Goal: Task Accomplishment & Management: Manage account settings

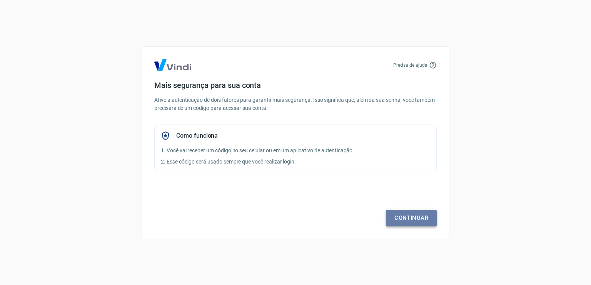
click at [398, 221] on link "Continuar" at bounding box center [411, 217] width 51 height 16
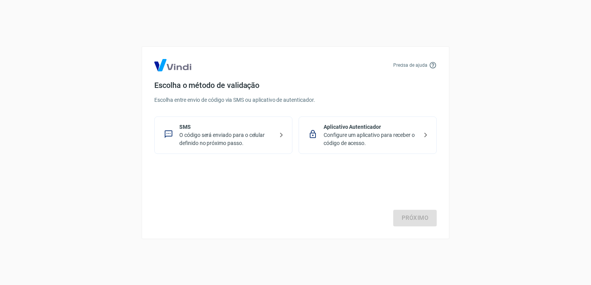
click at [201, 136] on p "O código será enviado para o celular definido no próximo passo." at bounding box center [226, 139] width 94 height 16
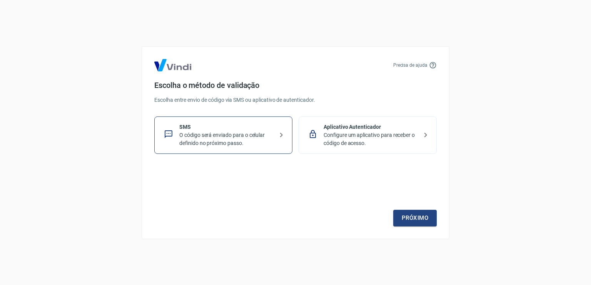
click at [412, 135] on p "Configure um aplicativo para receber o código de acesso." at bounding box center [371, 139] width 94 height 16
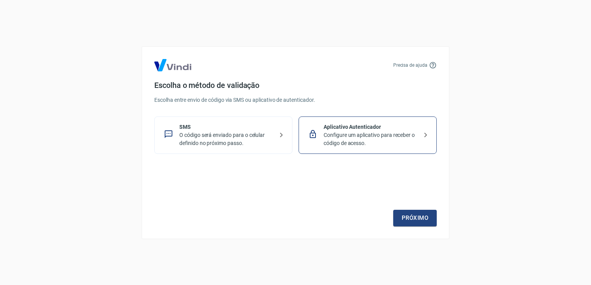
click at [241, 136] on p "O código será enviado para o celular definido no próximo passo." at bounding box center [226, 139] width 94 height 16
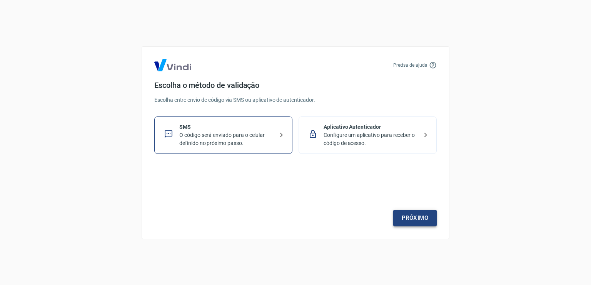
click at [407, 215] on link "Próximo" at bounding box center [415, 217] width 44 height 16
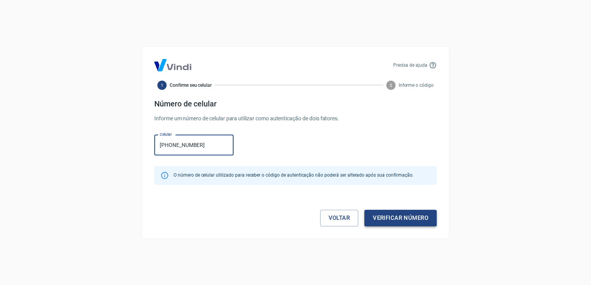
type input "[PHONE_NUMBER]"
click at [398, 219] on button "Verificar número" at bounding box center [401, 217] width 72 height 16
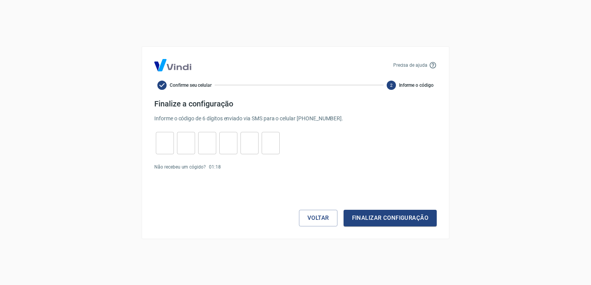
click at [166, 146] on input "tel" at bounding box center [165, 142] width 18 height 17
type input "3"
type input "8"
type input "1"
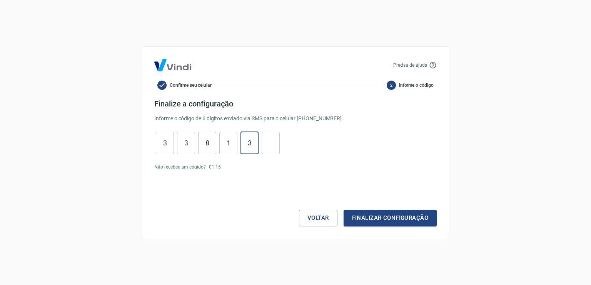
type input "3"
type input "0"
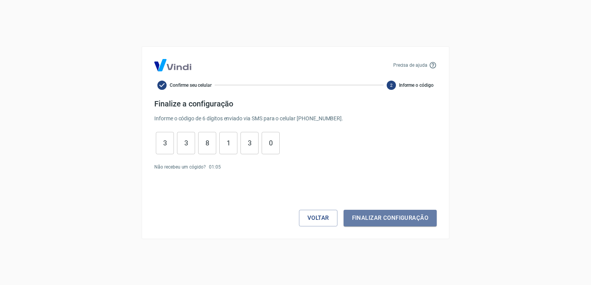
click at [379, 220] on button "Finalizar configuração" at bounding box center [390, 217] width 93 height 16
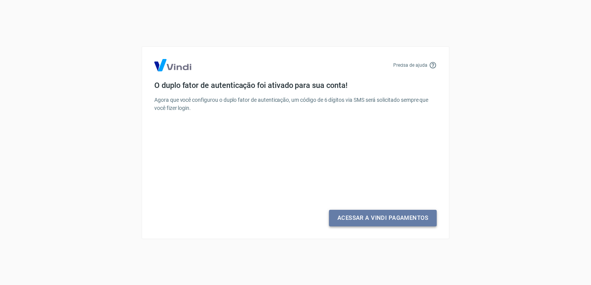
click at [370, 221] on link "Acessar a Vindi Pagamentos" at bounding box center [383, 217] width 108 height 16
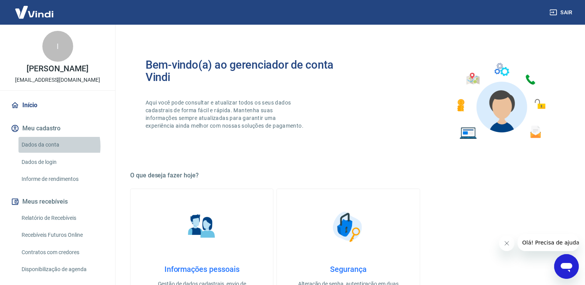
click at [45, 146] on link "Dados da conta" at bounding box center [61, 145] width 87 height 16
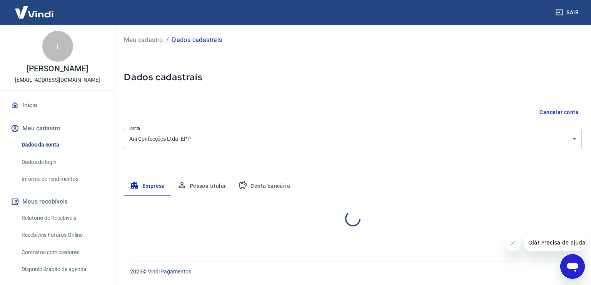
select select "RS"
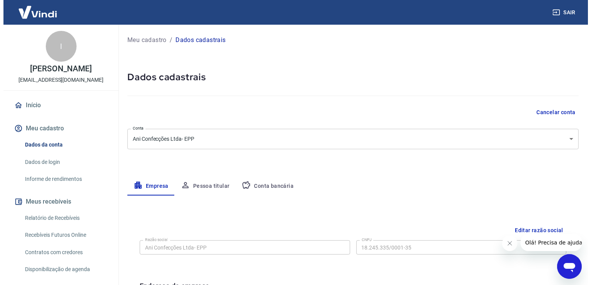
scroll to position [40, 0]
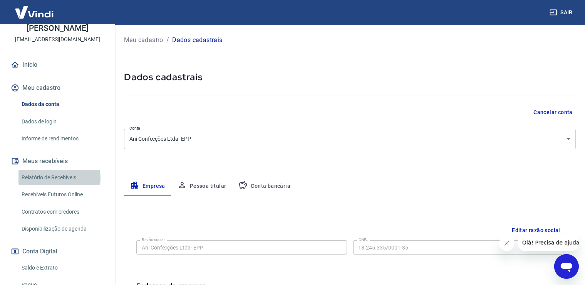
click at [59, 177] on link "Relatório de Recebíveis" at bounding box center [61, 177] width 87 height 16
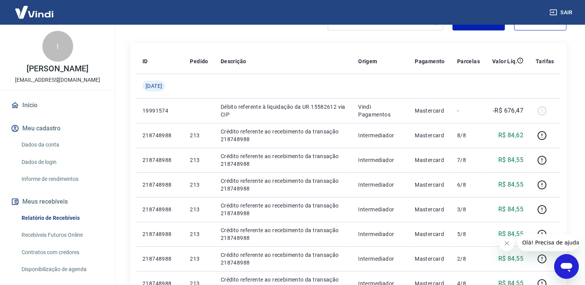
scroll to position [81, 0]
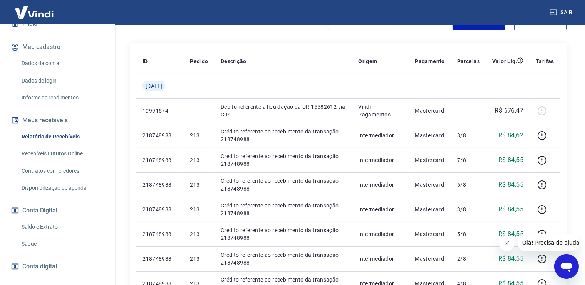
click at [53, 154] on link "Recebíveis Futuros Online" at bounding box center [61, 154] width 87 height 16
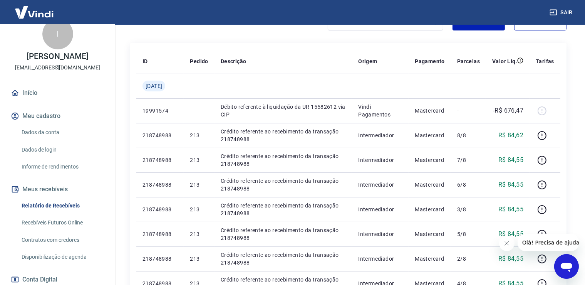
scroll to position [0, 0]
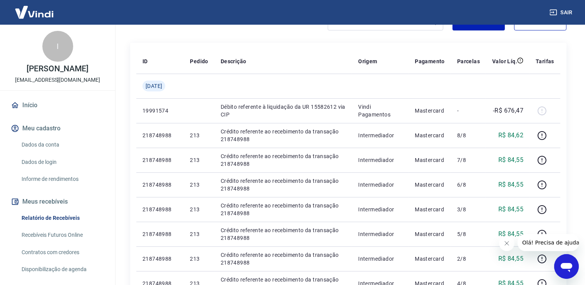
click at [59, 235] on link "Recebíveis Futuros Online" at bounding box center [61, 235] width 87 height 16
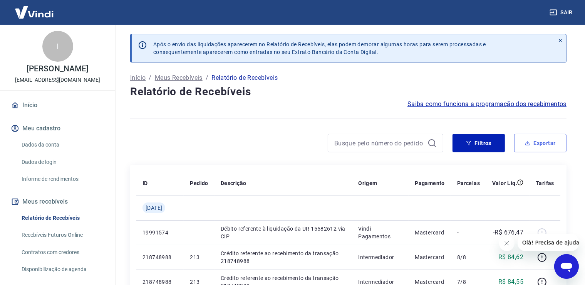
click at [544, 144] on button "Exportar" at bounding box center [540, 143] width 52 height 18
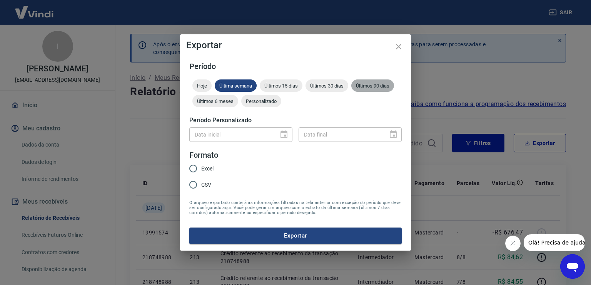
click at [380, 85] on span "Últimos 90 dias" at bounding box center [372, 86] width 43 height 6
click at [193, 185] on input "CSV" at bounding box center [193, 184] width 16 height 16
radio input "true"
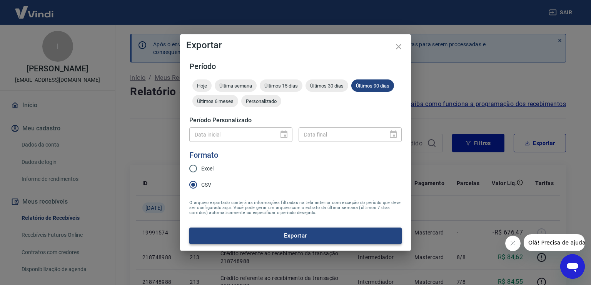
click at [287, 235] on button "Exportar" at bounding box center [295, 235] width 213 height 16
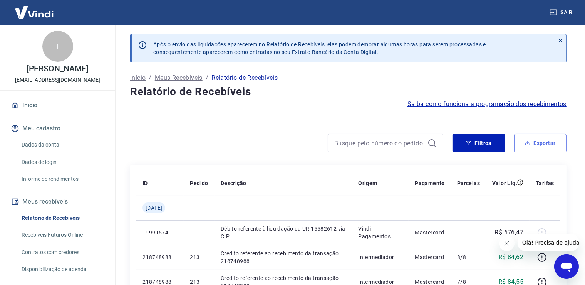
click at [532, 141] on button "Exportar" at bounding box center [540, 143] width 52 height 18
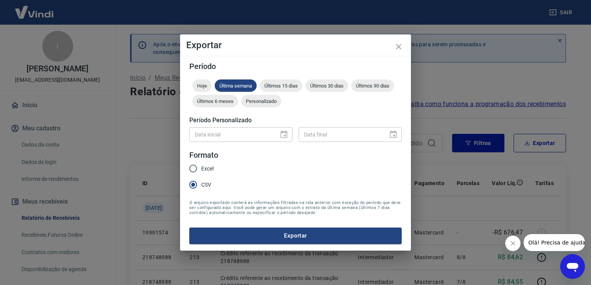
click at [282, 134] on div "Data inicial" at bounding box center [240, 134] width 103 height 14
click at [255, 102] on span "Personalizado" at bounding box center [261, 101] width 40 height 6
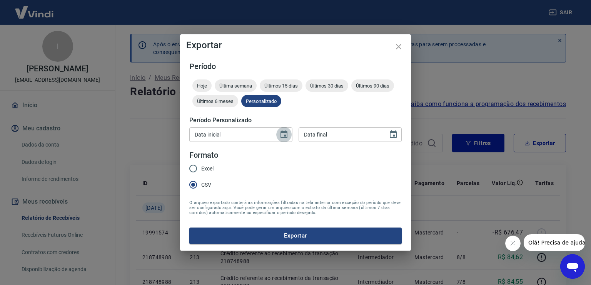
click at [282, 136] on icon "Choose date" at bounding box center [284, 134] width 9 height 9
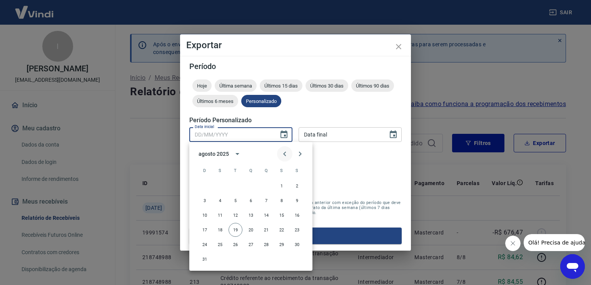
click at [285, 155] on icon "Previous month" at bounding box center [284, 153] width 3 height 5
click at [238, 184] on button "1" at bounding box center [236, 186] width 14 height 14
type input "[DATE]"
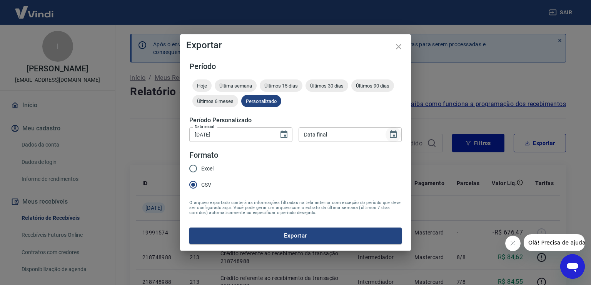
click at [391, 137] on icon "Choose date" at bounding box center [393, 134] width 7 height 8
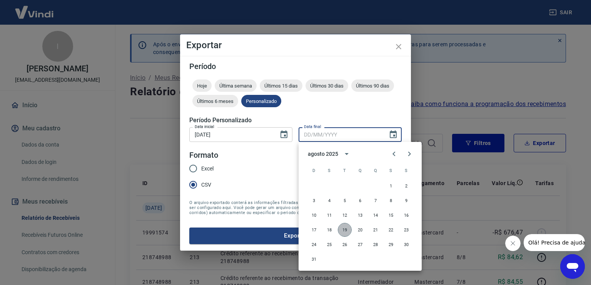
click at [344, 229] on button "19" at bounding box center [345, 230] width 14 height 14
type input "[DATE]"
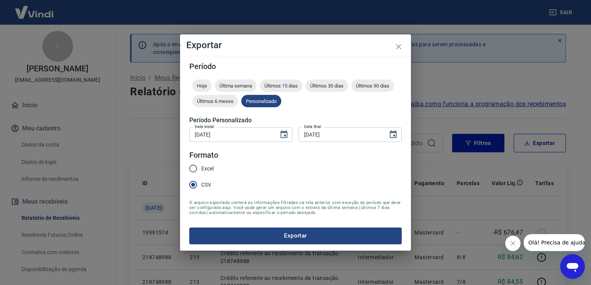
click at [193, 168] on input "Excel" at bounding box center [193, 168] width 16 height 16
radio input "true"
click at [288, 236] on button "Exportar" at bounding box center [295, 235] width 213 height 16
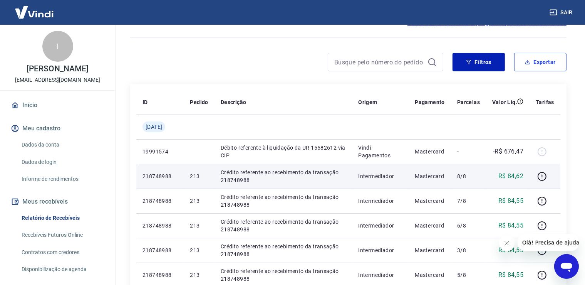
scroll to position [40, 0]
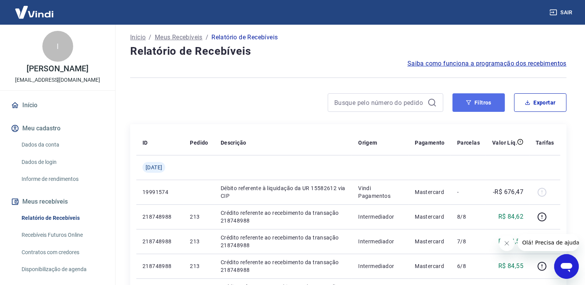
click at [472, 104] on button "Filtros" at bounding box center [478, 102] width 52 height 18
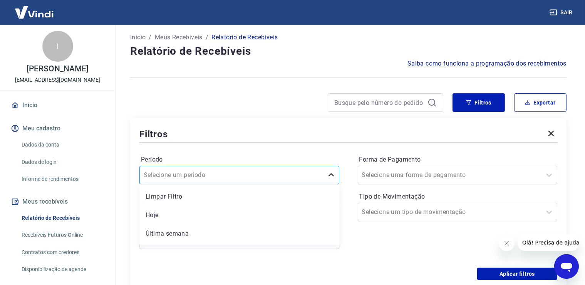
click at [333, 174] on div at bounding box center [330, 175] width 15 height 18
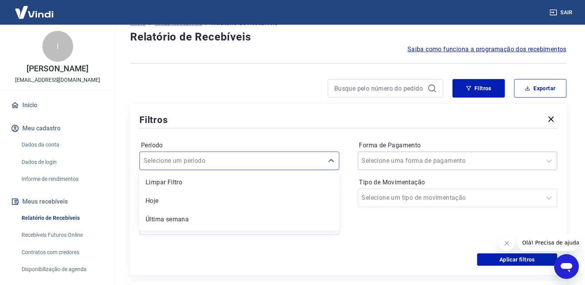
scroll to position [55, 0]
click at [402, 159] on input "Forma de Pagamento" at bounding box center [401, 160] width 78 height 9
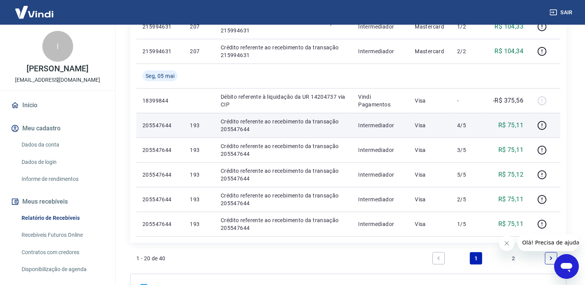
scroll to position [823, 0]
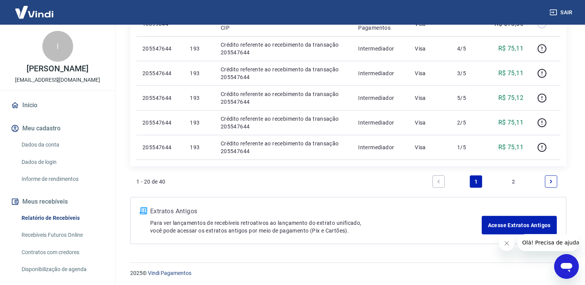
click at [514, 181] on link "2" at bounding box center [513, 181] width 12 height 12
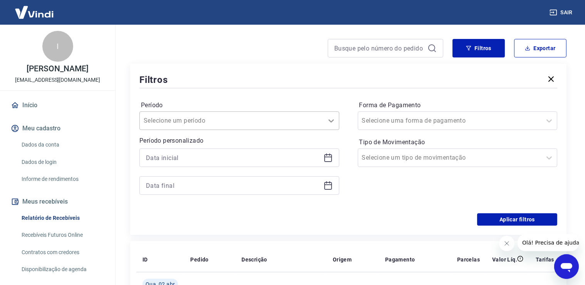
scroll to position [81, 0]
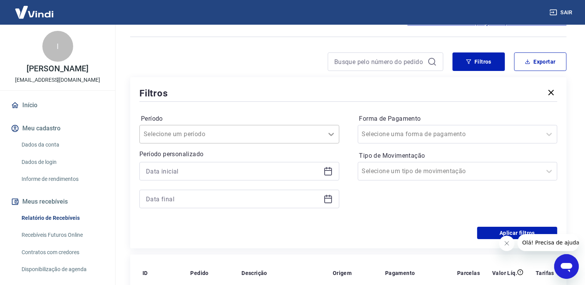
click at [331, 135] on icon at bounding box center [330, 133] width 9 height 9
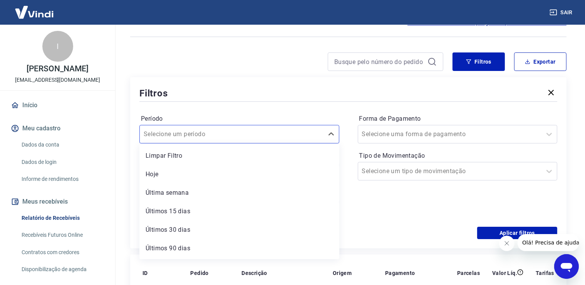
click at [179, 247] on div "Últimos 90 dias" at bounding box center [239, 247] width 200 height 15
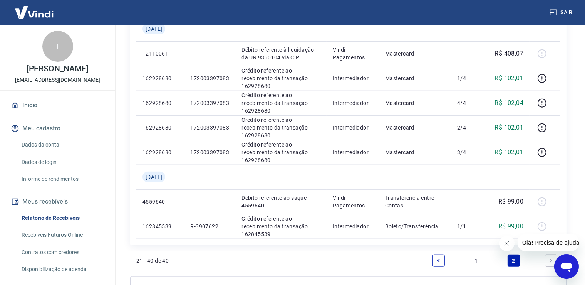
scroll to position [766, 0]
